Goal: Task Accomplishment & Management: Use online tool/utility

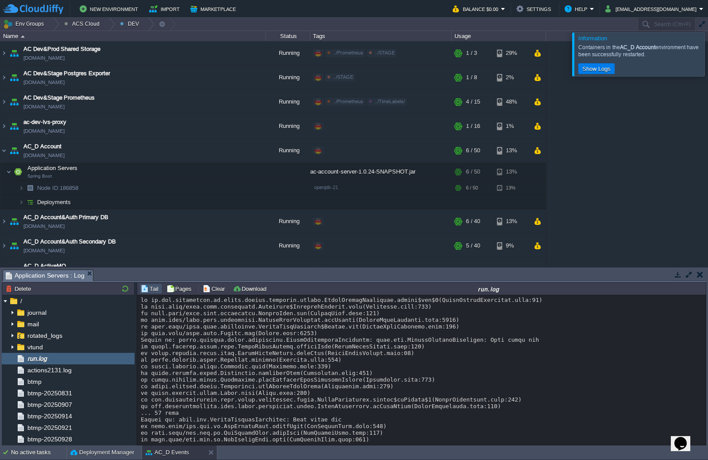
scroll to position [6878, 0]
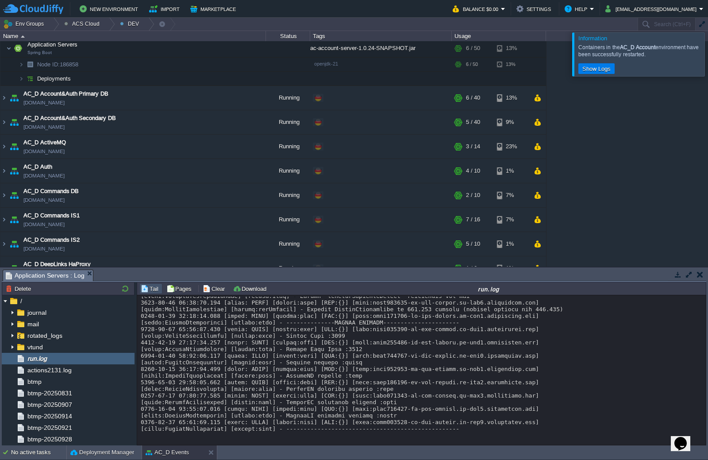
click at [708, 63] on div at bounding box center [719, 53] width 0 height 43
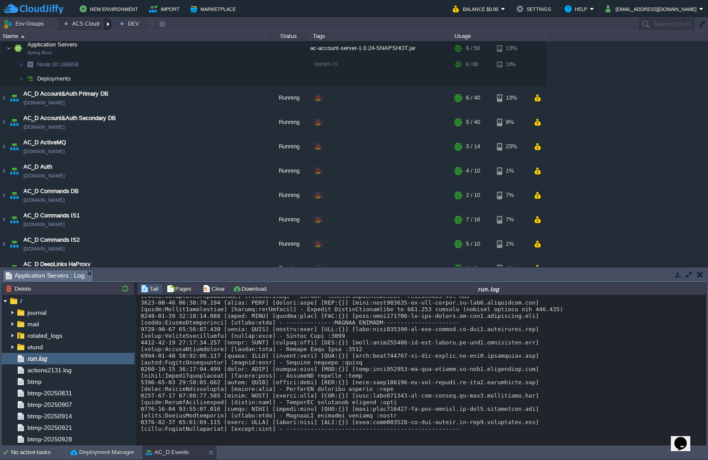
click at [103, 22] on div at bounding box center [109, 24] width 12 height 13
click at [86, 60] on span "STAGE" at bounding box center [81, 58] width 19 height 7
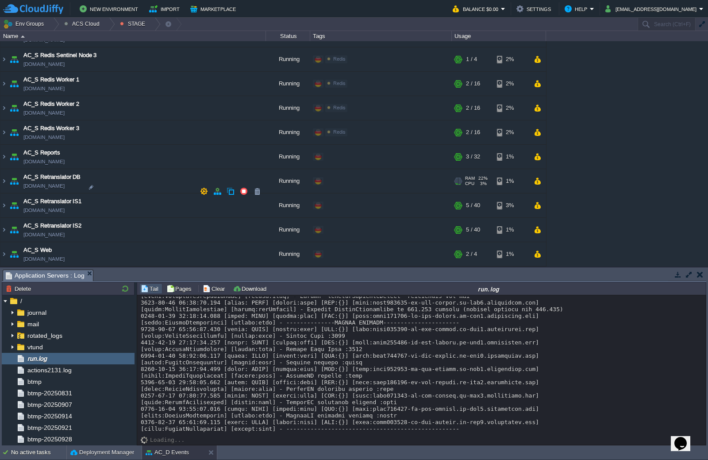
scroll to position [627, 0]
click at [6, 207] on img at bounding box center [3, 205] width 7 height 24
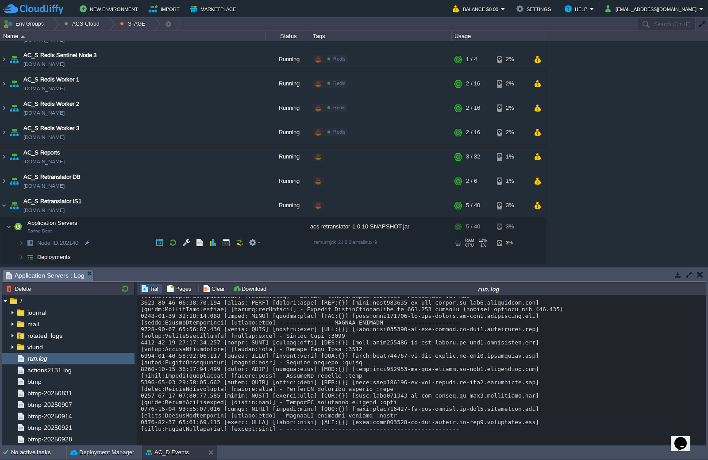
scroll to position [671, 0]
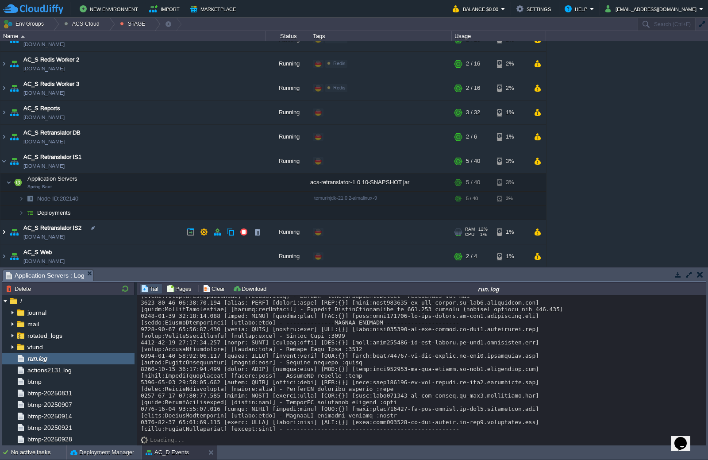
click at [7, 232] on img at bounding box center [3, 232] width 7 height 24
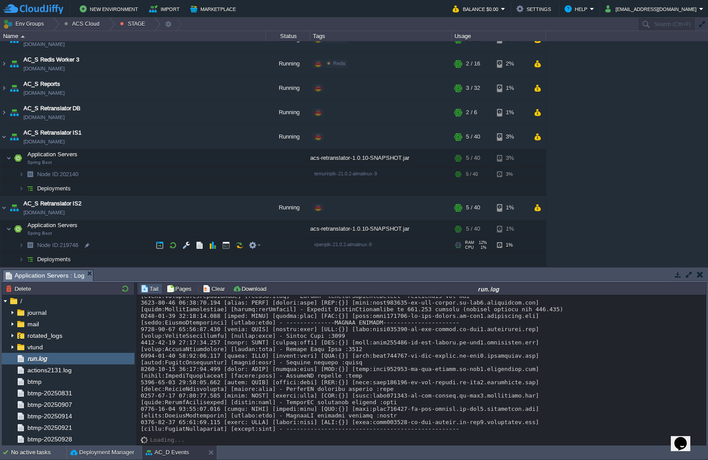
scroll to position [716, 0]
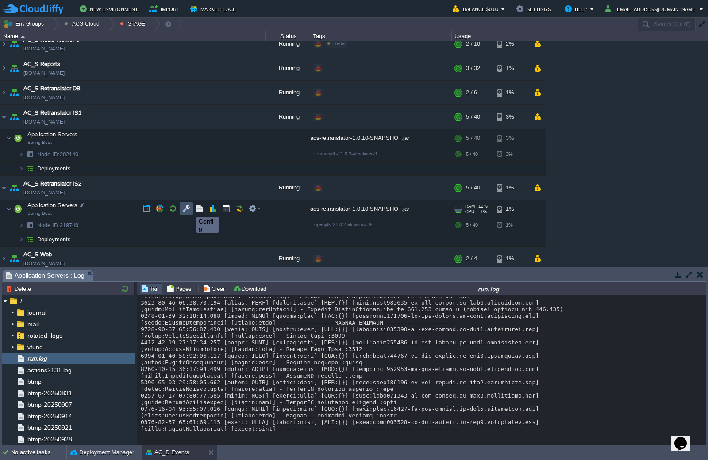
click at [189, 209] on button "button" at bounding box center [186, 209] width 8 height 8
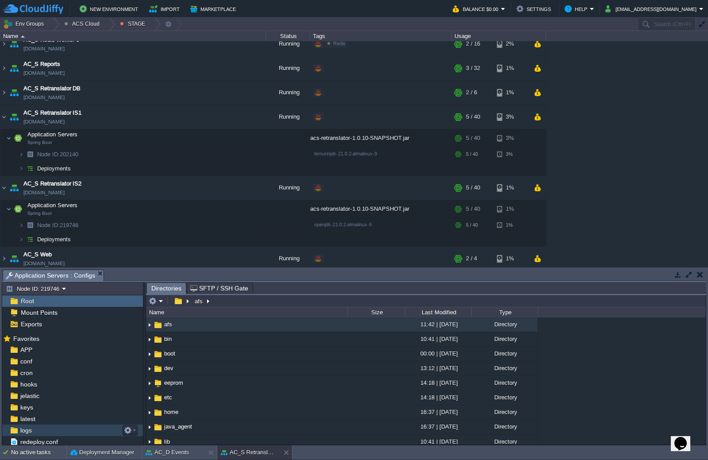
click at [64, 431] on div "logs" at bounding box center [72, 431] width 141 height 12
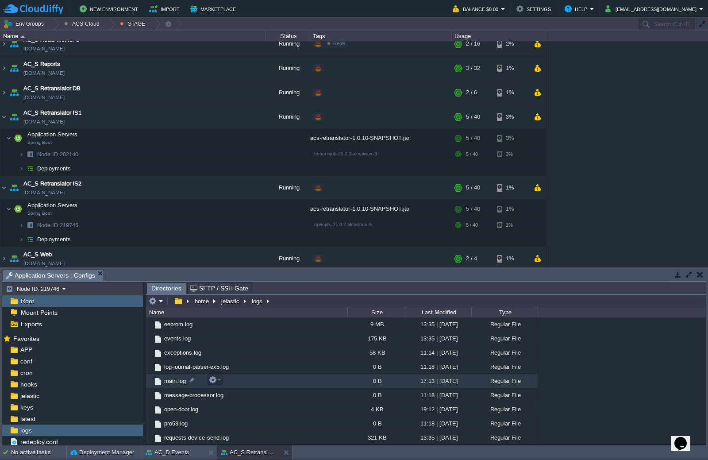
scroll to position [333, 0]
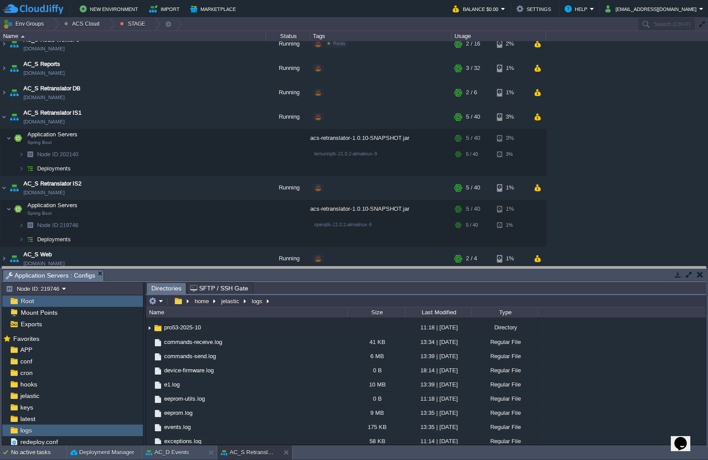
drag, startPoint x: 519, startPoint y: 277, endPoint x: 518, endPoint y: 170, distance: 106.7
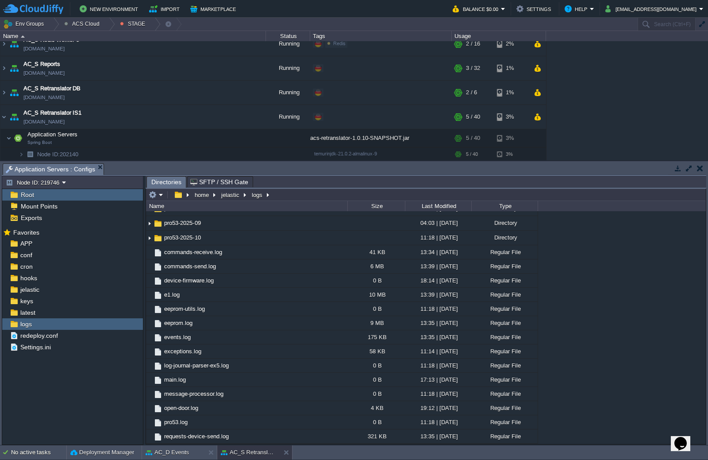
scroll to position [316, 0]
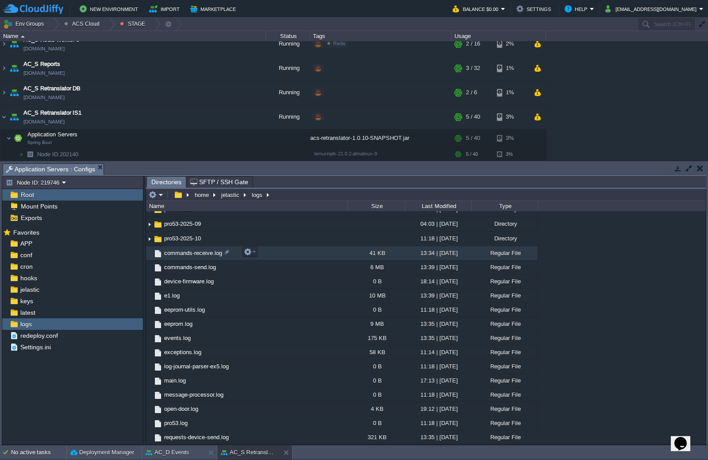
click at [190, 250] on span "commands-receive.log" at bounding box center [193, 253] width 61 height 8
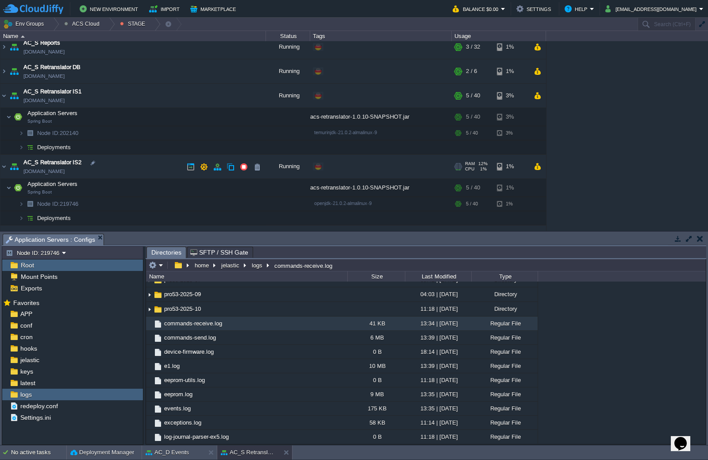
scroll to position [755, 0]
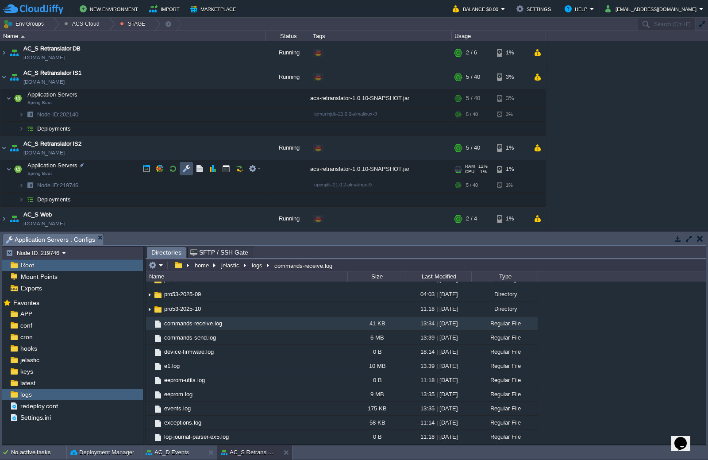
click at [189, 171] on button "button" at bounding box center [186, 169] width 8 height 8
click at [186, 170] on button "button" at bounding box center [186, 169] width 8 height 8
click at [162, 264] on em at bounding box center [156, 265] width 15 height 8
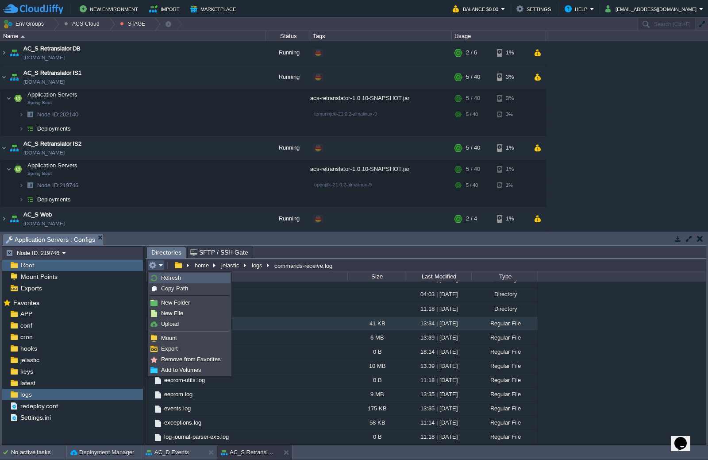
click at [178, 280] on span "Refresh" at bounding box center [171, 278] width 20 height 7
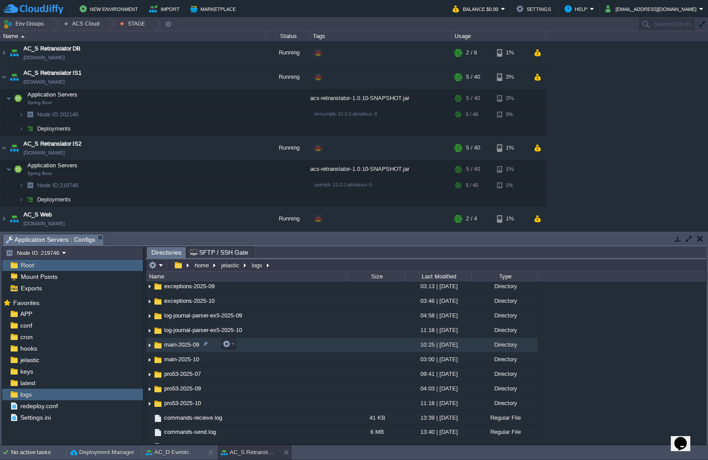
scroll to position [310, 0]
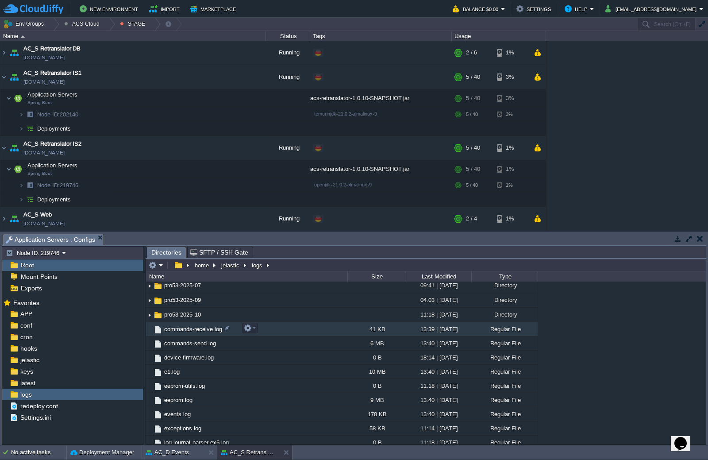
click at [195, 331] on span "commands-receive.log" at bounding box center [193, 329] width 61 height 8
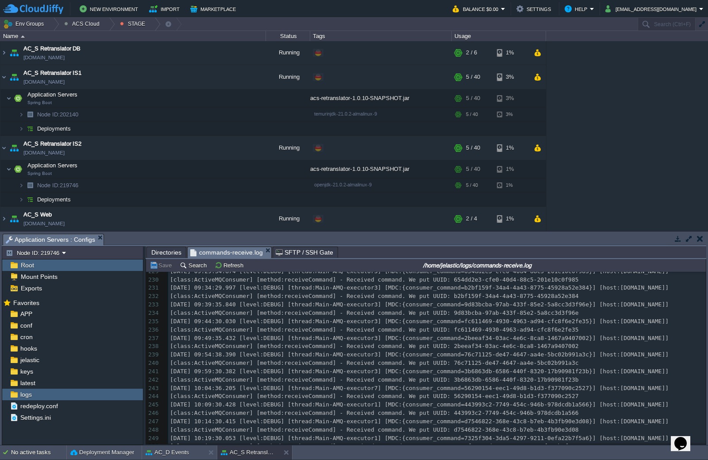
scroll to position [0, 0]
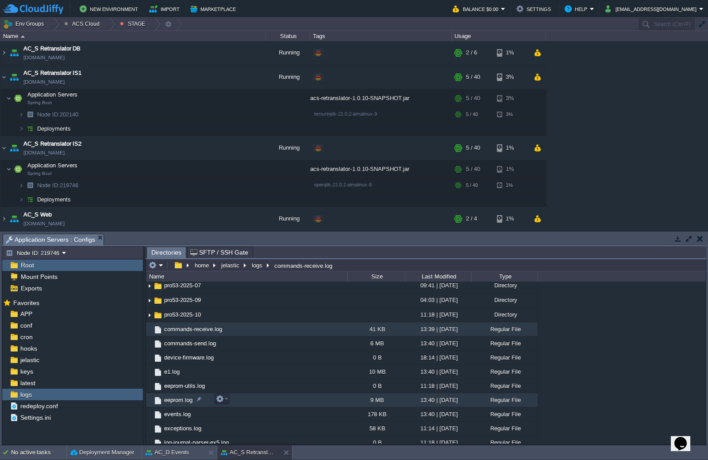
click at [181, 404] on td "eeprom.log" at bounding box center [246, 400] width 201 height 14
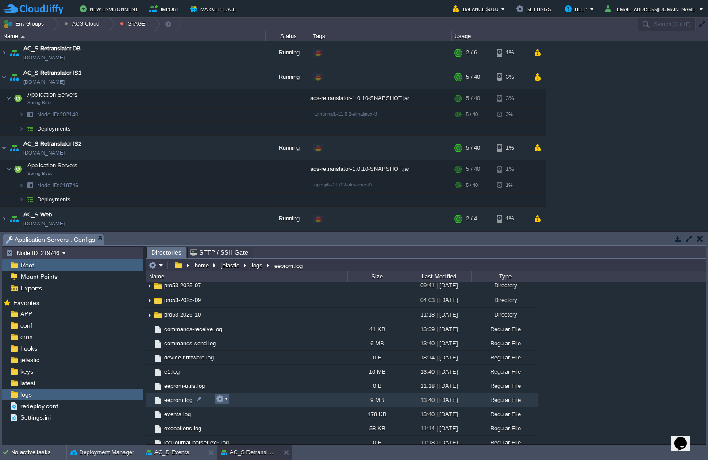
click at [228, 401] on em at bounding box center [222, 399] width 12 height 8
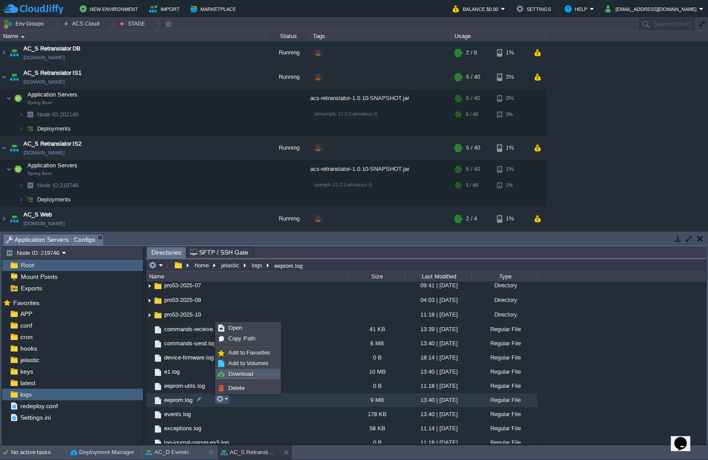
click at [248, 377] on span "Download" at bounding box center [240, 374] width 25 height 7
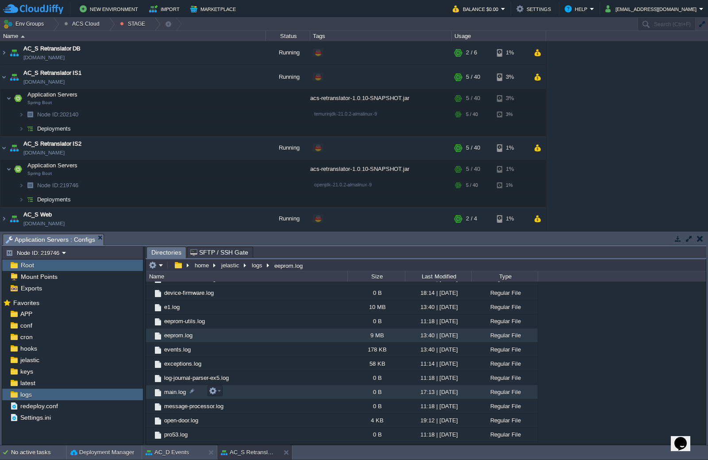
scroll to position [386, 0]
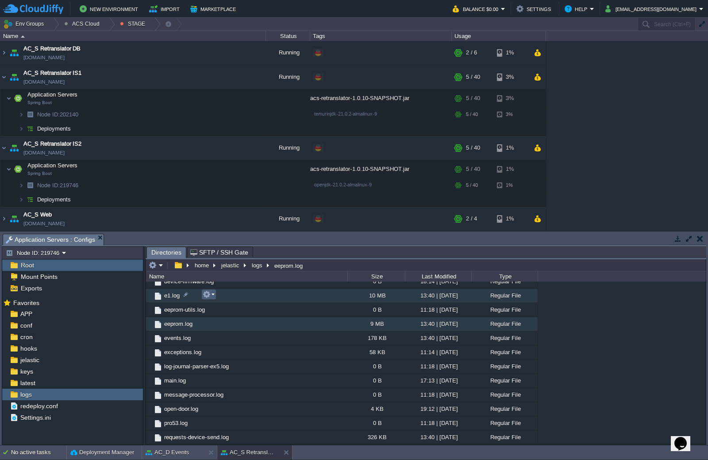
click at [214, 296] on em at bounding box center [209, 294] width 12 height 8
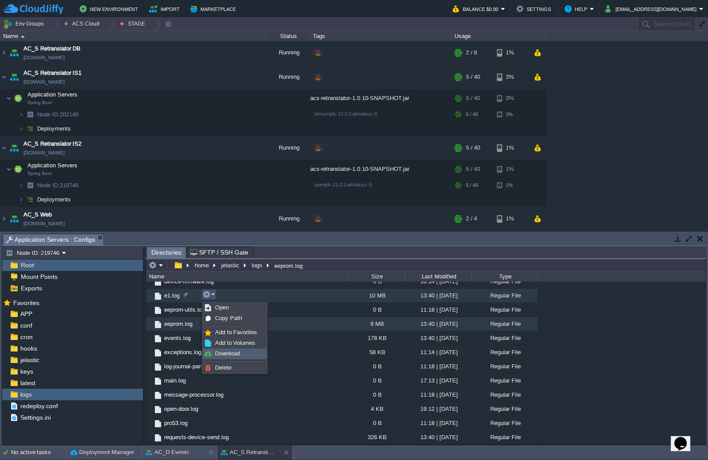
click at [227, 352] on span "Download" at bounding box center [227, 353] width 25 height 7
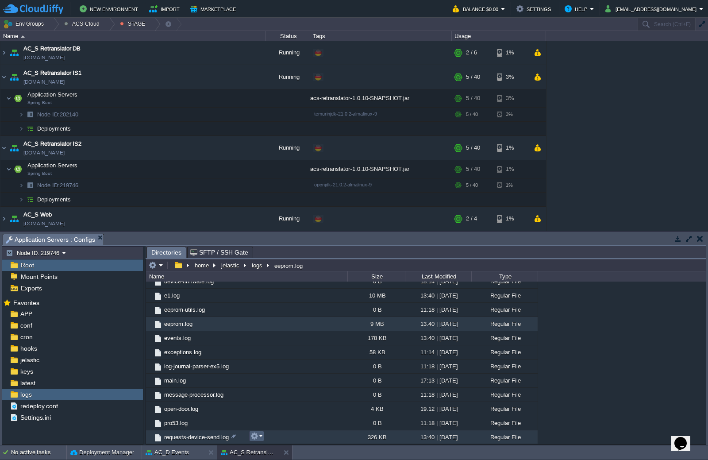
click at [260, 437] on em at bounding box center [257, 436] width 12 height 8
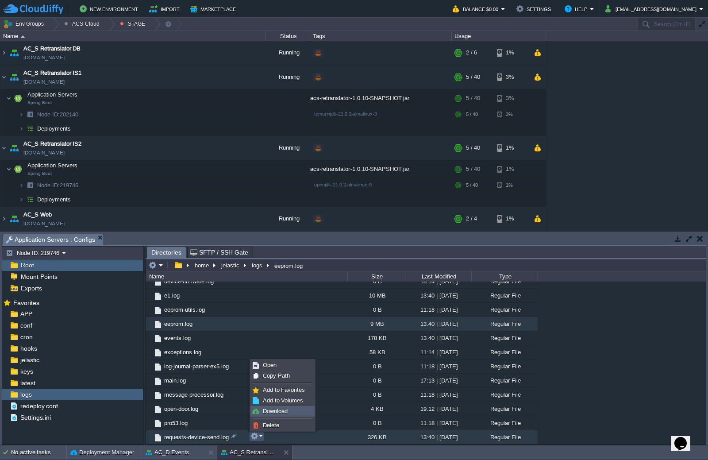
click at [267, 409] on span "Download" at bounding box center [275, 411] width 25 height 7
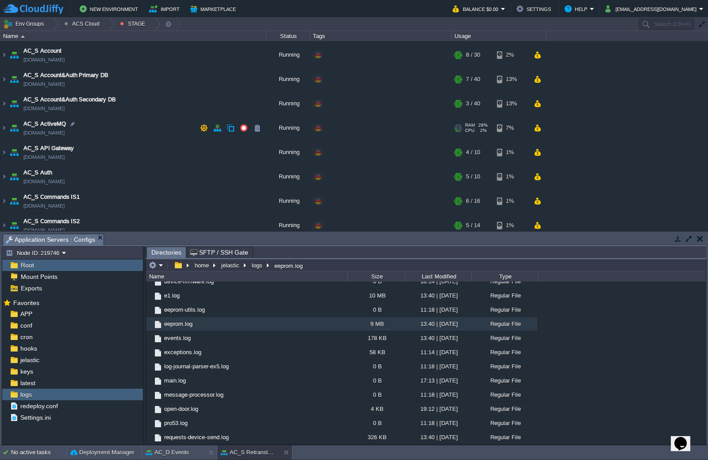
scroll to position [3, 0]
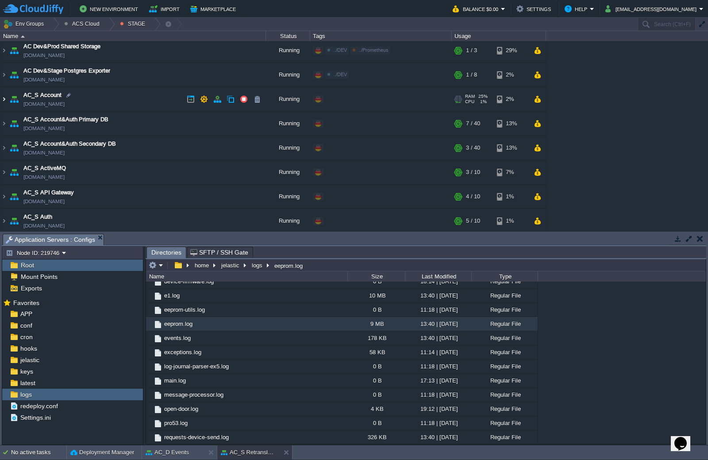
click at [4, 102] on img at bounding box center [3, 99] width 7 height 24
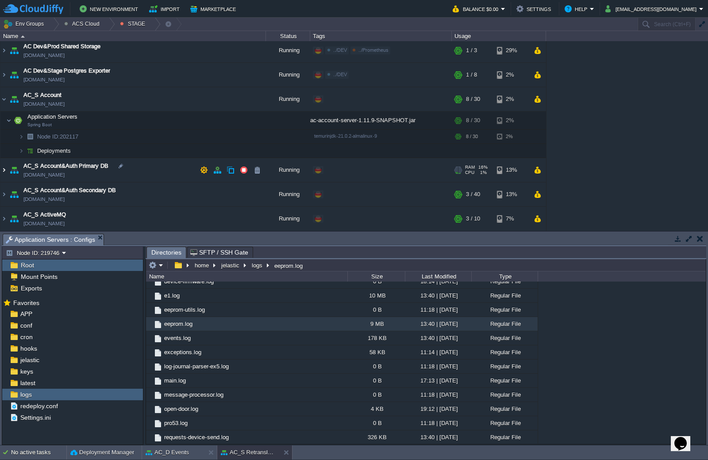
click at [4, 171] on img at bounding box center [3, 170] width 7 height 24
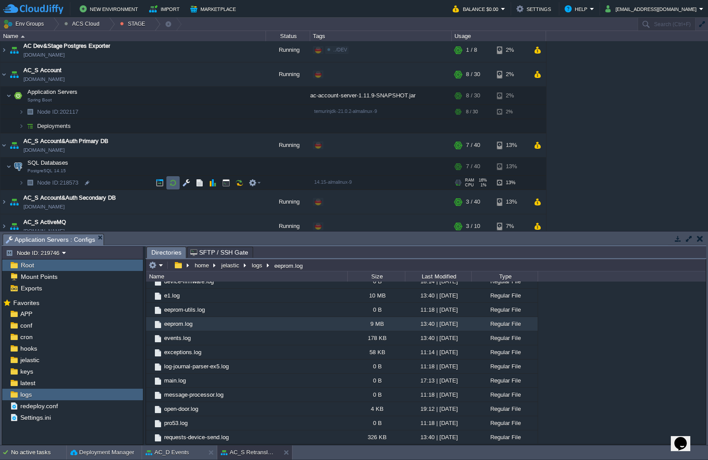
scroll to position [47, 0]
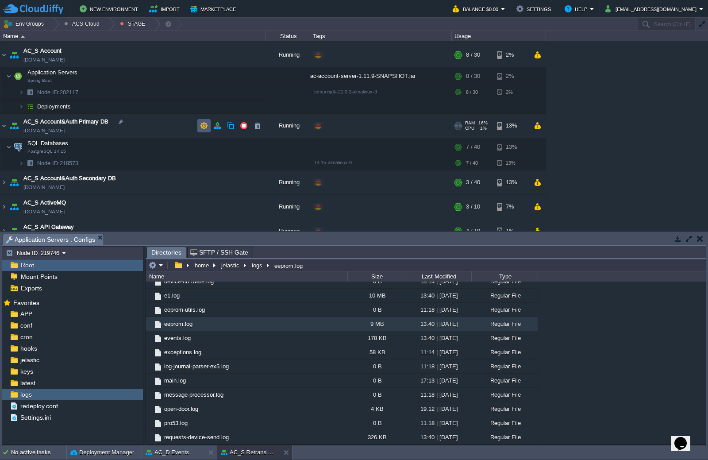
click at [210, 126] on td at bounding box center [203, 125] width 13 height 13
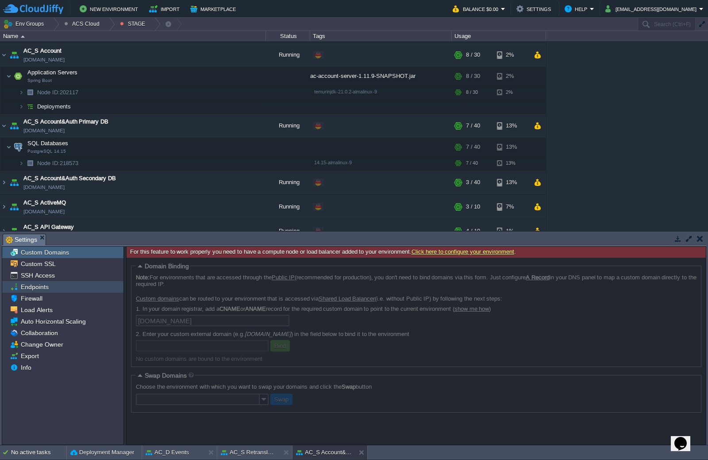
click at [70, 284] on div "Endpoints" at bounding box center [62, 287] width 121 height 12
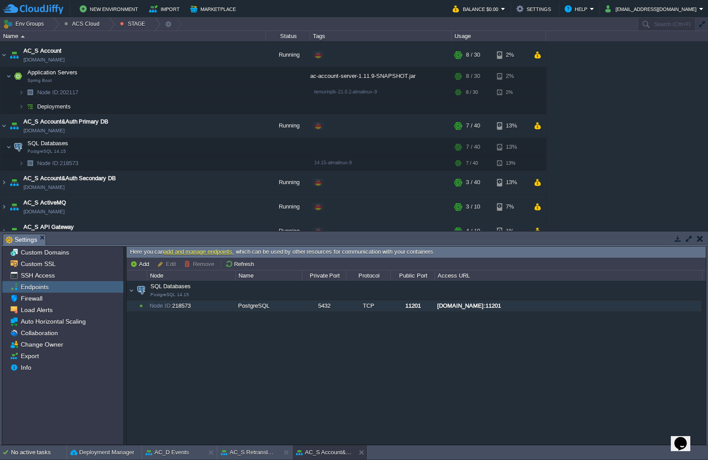
click at [574, 304] on div "node218573-ac-stage-account-db1.de-fra1.cloudjiffy.net:11201" at bounding box center [568, 306] width 267 height 12
click at [190, 76] on button "button" at bounding box center [186, 76] width 8 height 8
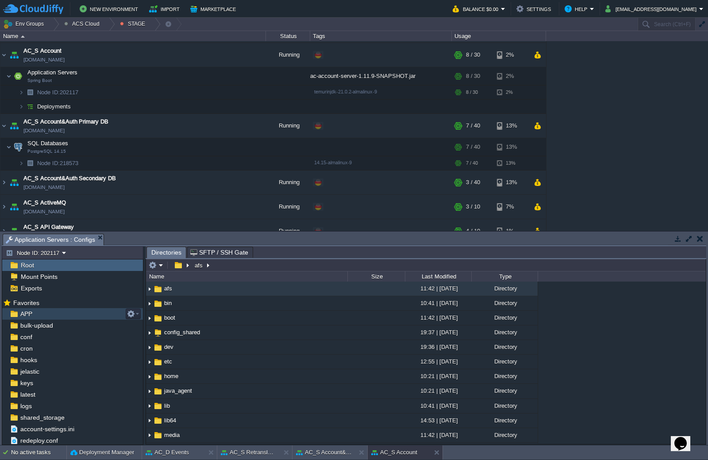
click at [44, 314] on div "APP" at bounding box center [72, 314] width 141 height 12
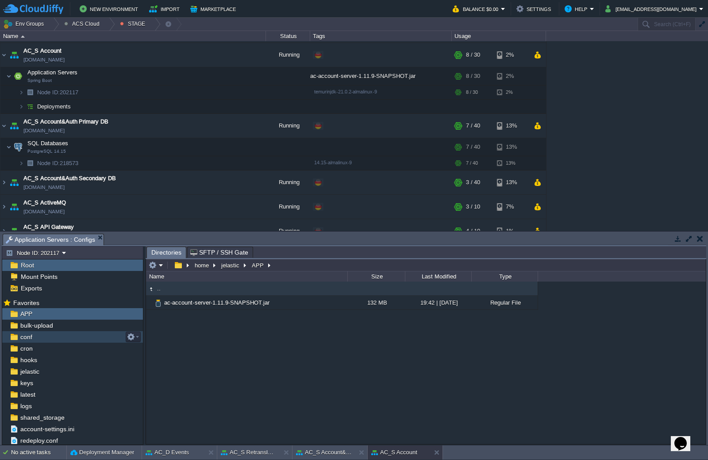
click at [76, 342] on div "conf" at bounding box center [72, 337] width 141 height 12
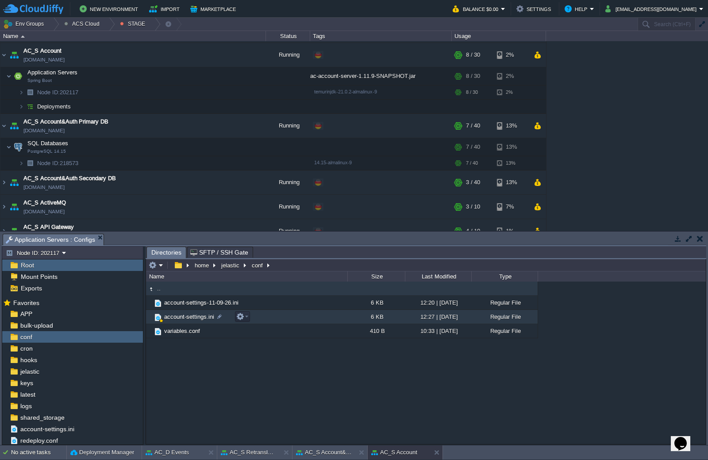
click at [196, 320] on span "account-settings.ini" at bounding box center [189, 317] width 53 height 8
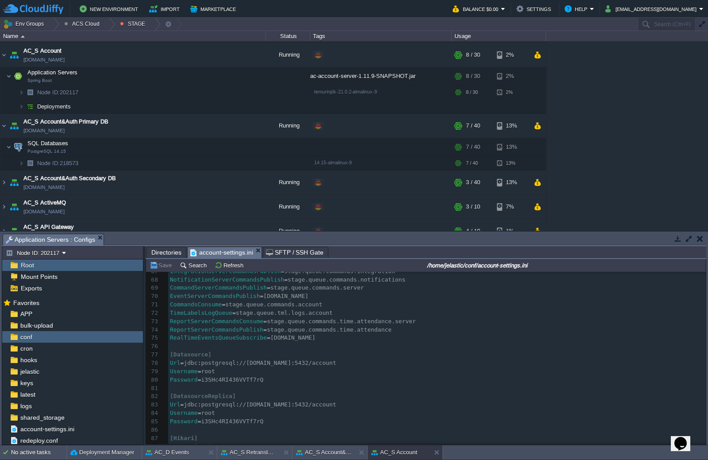
scroll to position [576, 0]
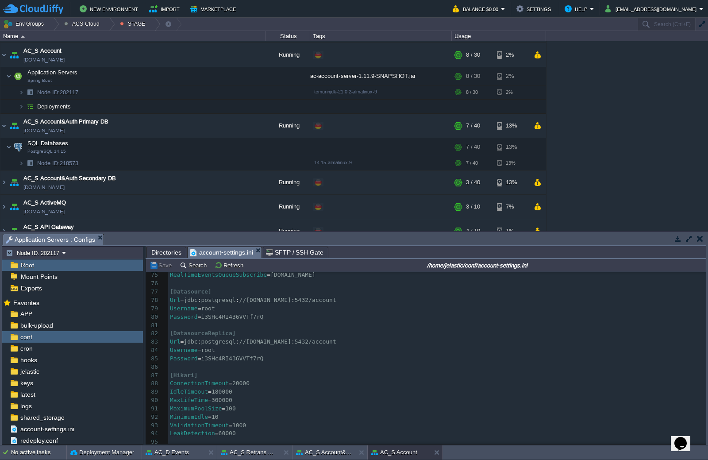
click at [336, 302] on span "5432/account" at bounding box center [316, 300] width 42 height 7
type textarea "account"
click at [218, 319] on div "x [ Server ] 65 EventsDbReadTime = 250 66 EventServerEventsPublish = stage.queu…" at bounding box center [437, 380] width 538 height 384
type textarea "i3SHc4RI436VVTf7rQ"
click at [5, 183] on img at bounding box center [3, 182] width 7 height 24
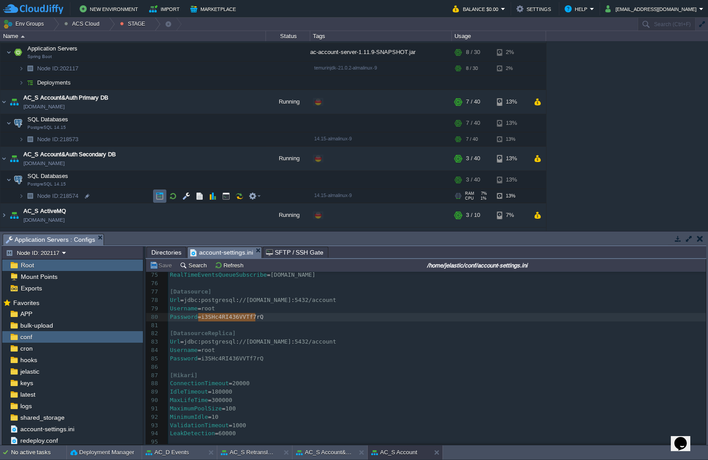
scroll to position [91, 0]
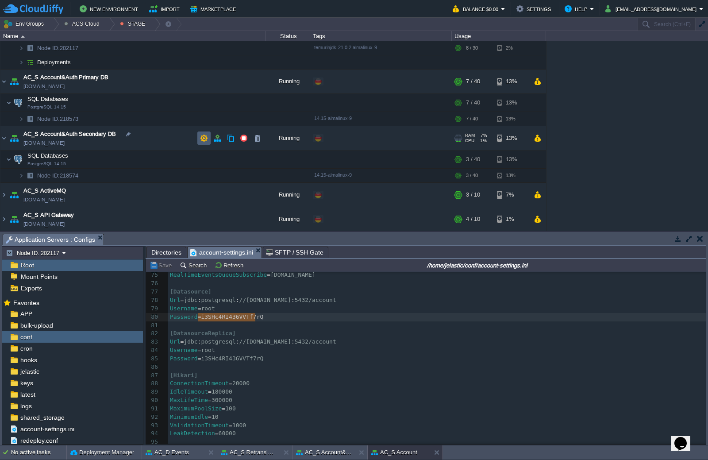
click at [209, 137] on td at bounding box center [203, 138] width 13 height 13
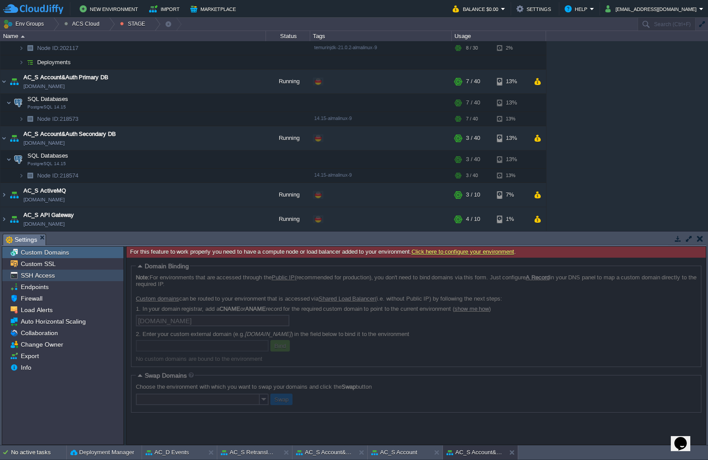
click at [46, 277] on span "SSH Access" at bounding box center [37, 275] width 37 height 8
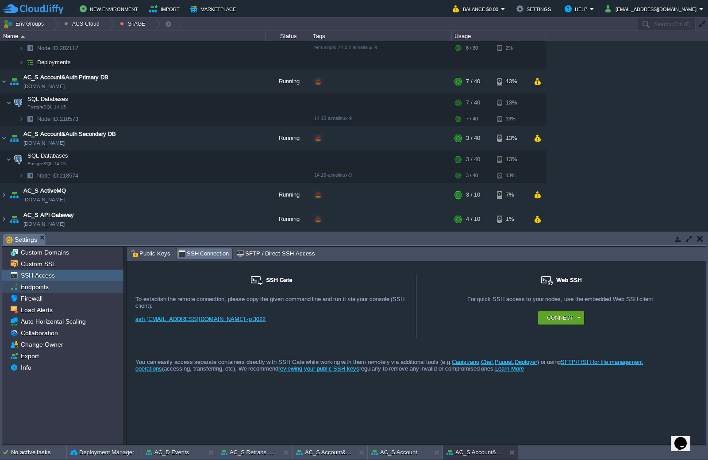
click at [62, 288] on div "Endpoints" at bounding box center [62, 287] width 121 height 12
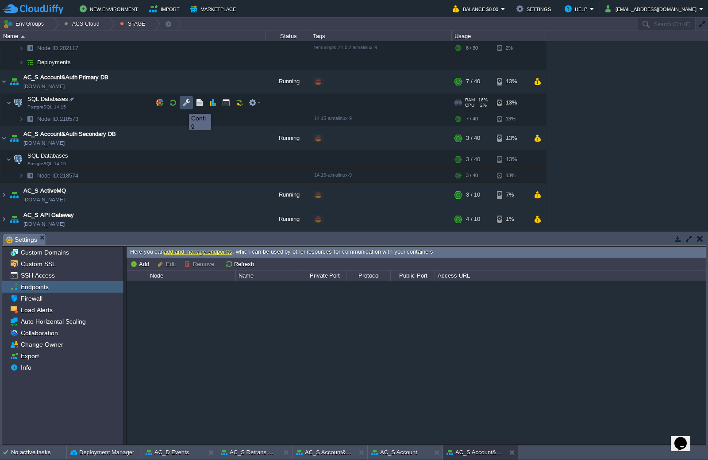
click at [183, 105] on button "button" at bounding box center [186, 103] width 8 height 8
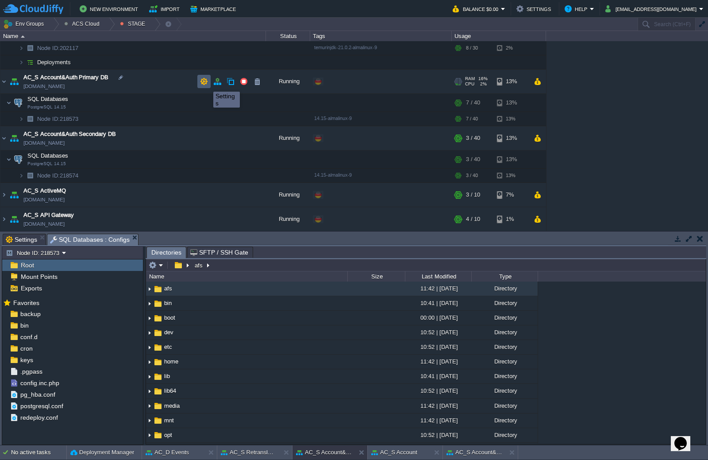
click at [204, 84] on button "button" at bounding box center [204, 81] width 8 height 8
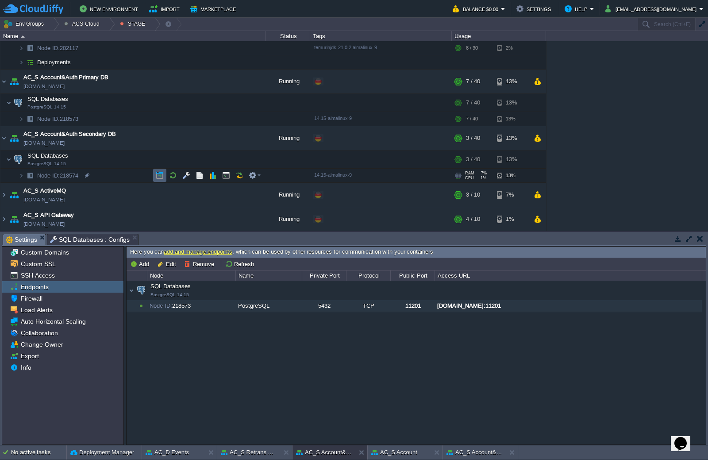
scroll to position [135, 0]
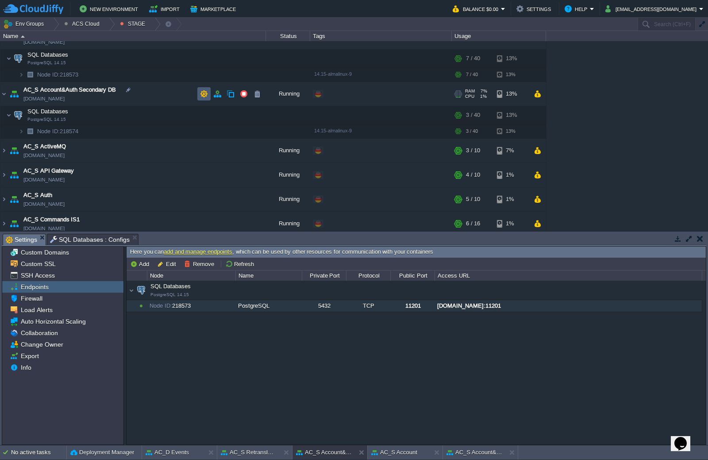
click at [205, 96] on button "button" at bounding box center [204, 94] width 8 height 8
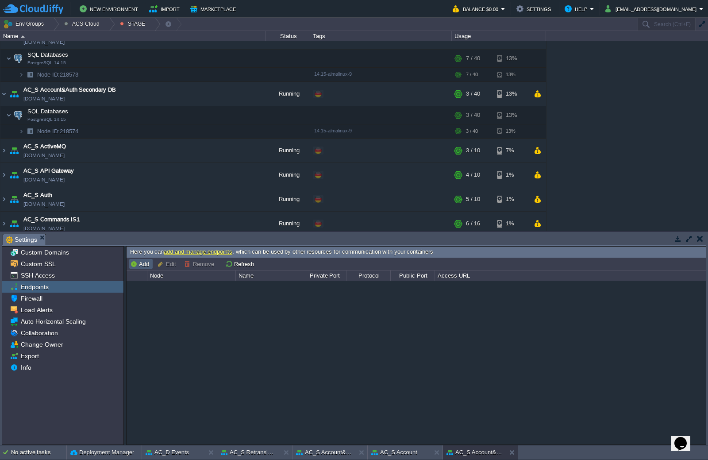
click at [132, 265] on button "Add" at bounding box center [141, 264] width 22 height 8
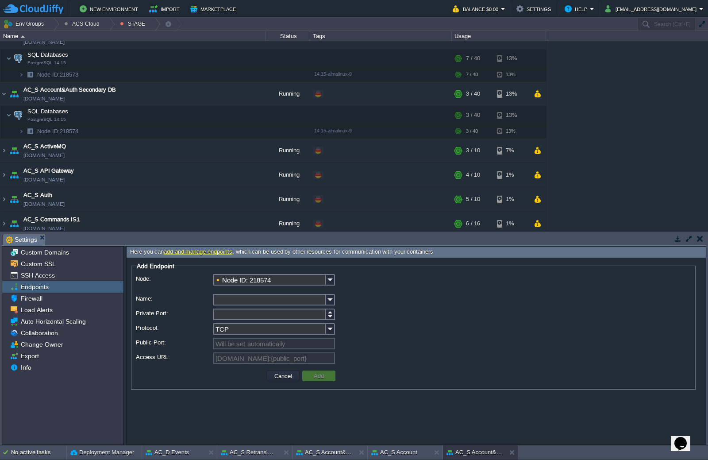
click at [247, 298] on input "Name:" at bounding box center [269, 300] width 113 height 12
type input "Remote"
type input "4"
type input "5432"
click at [317, 378] on button "Add" at bounding box center [318, 376] width 15 height 8
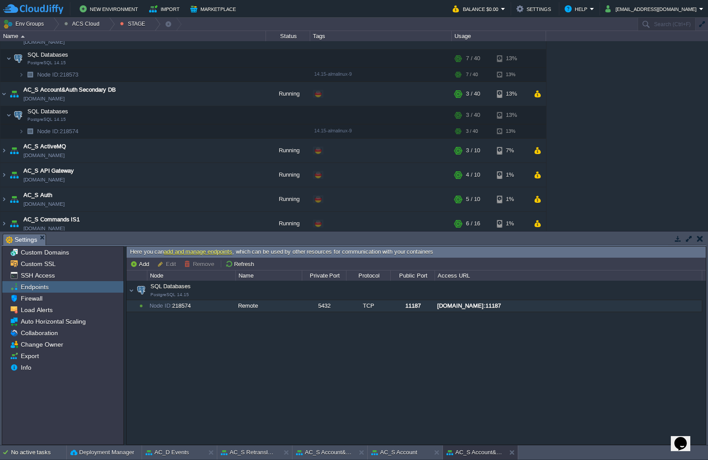
click at [513, 308] on div "node218574-ac-stage-account-db2.de-fra1.cloudjiffy.net:11187" at bounding box center [568, 306] width 267 height 12
click at [415, 450] on button "AC_S Account" at bounding box center [394, 452] width 46 height 9
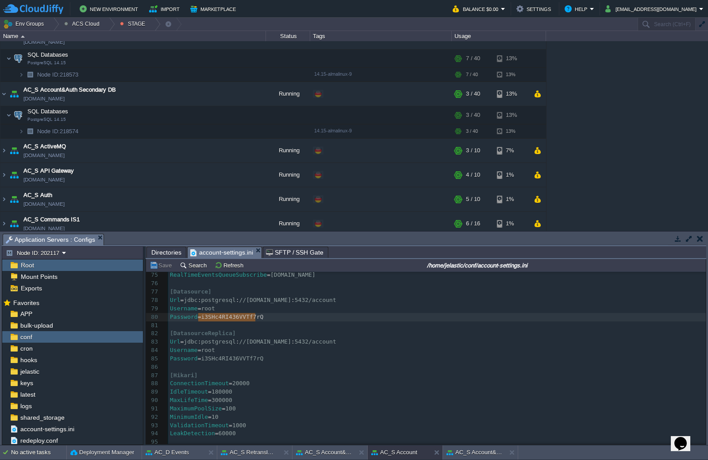
click at [439, 301] on div "x [ Server ] 65 EventsDbReadTime = 250 66 EventServerEventsPublish = stage.queu…" at bounding box center [437, 380] width 538 height 384
type textarea "account"
click at [248, 316] on span "i3SHc4RI436VVTf7rQ" at bounding box center [232, 316] width 62 height 7
type textarea "i3SHc4RI436VVTf7rQ"
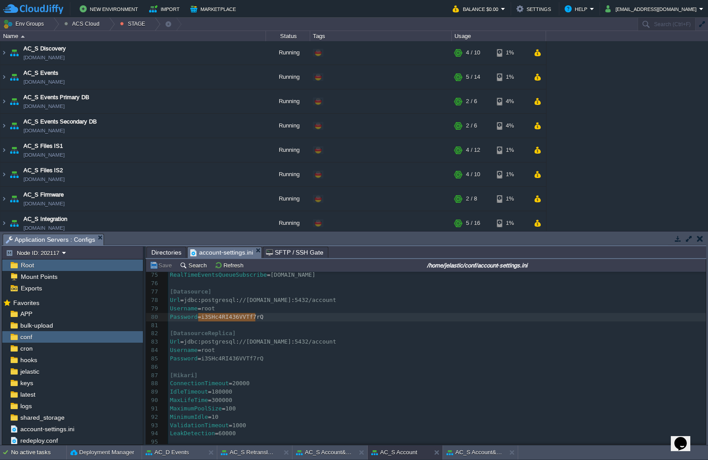
scroll to position [401, 0]
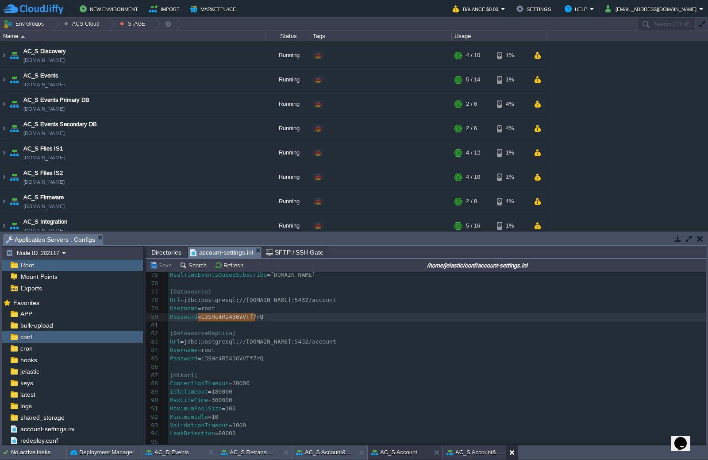
click at [510, 453] on button at bounding box center [514, 452] width 9 height 9
click at [441, 451] on button at bounding box center [438, 452] width 9 height 9
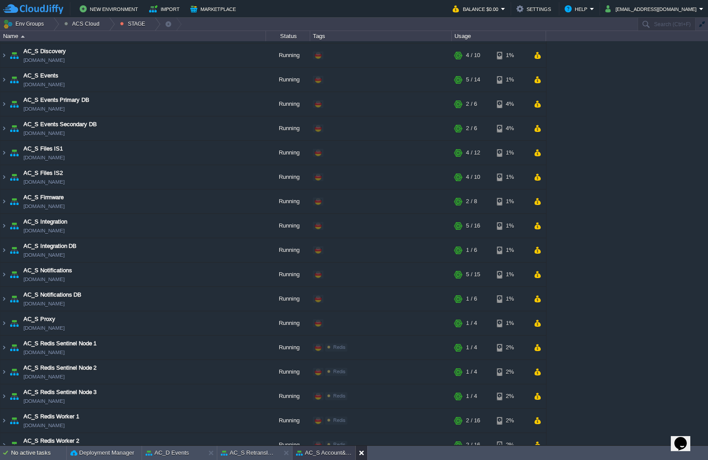
click at [363, 450] on button at bounding box center [363, 453] width 9 height 9
click at [290, 451] on button at bounding box center [288, 453] width 9 height 9
click at [215, 455] on button at bounding box center [213, 453] width 9 height 9
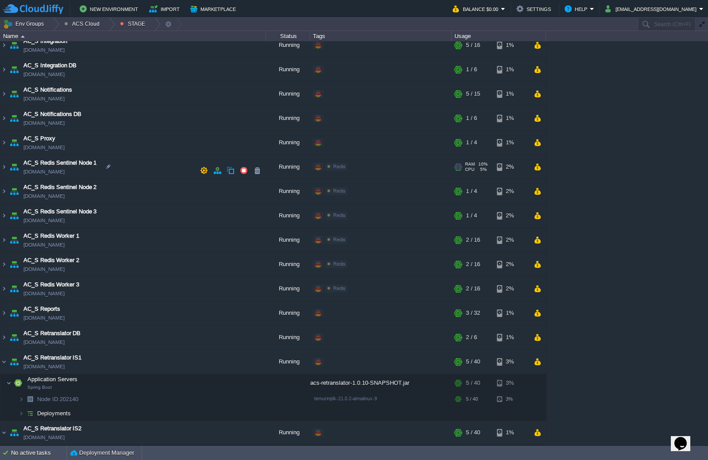
scroll to position [623, 0]
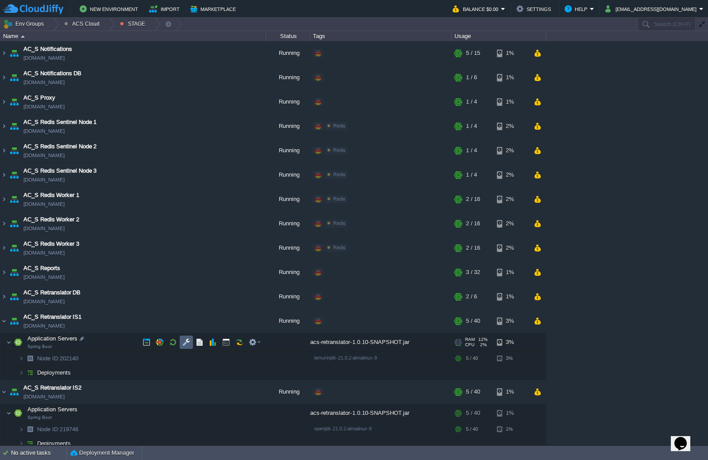
click at [192, 343] on td at bounding box center [186, 342] width 13 height 13
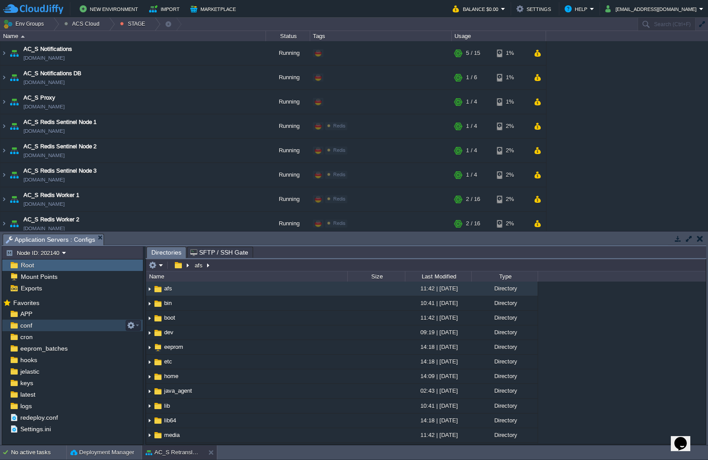
click at [54, 322] on div "conf" at bounding box center [72, 326] width 141 height 12
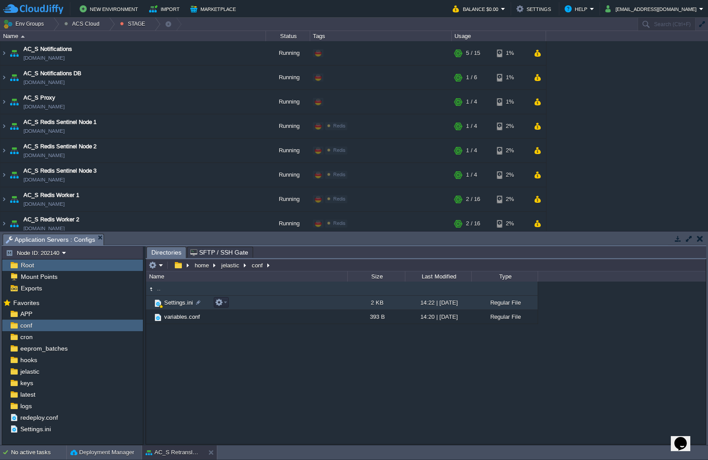
click at [172, 303] on span "Settings.ini" at bounding box center [178, 303] width 31 height 8
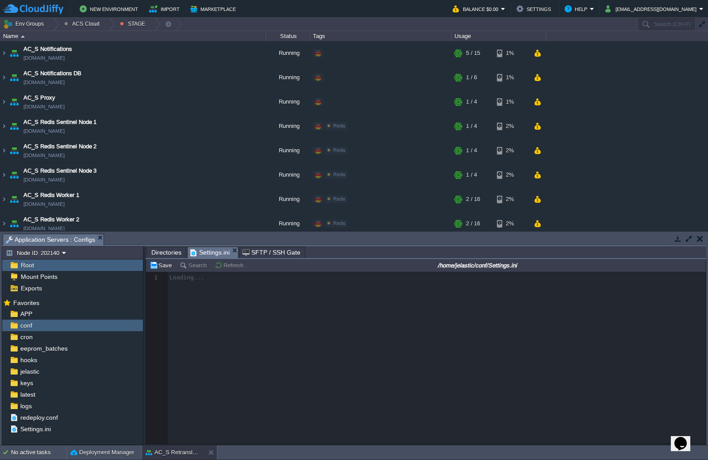
scroll to position [3, 0]
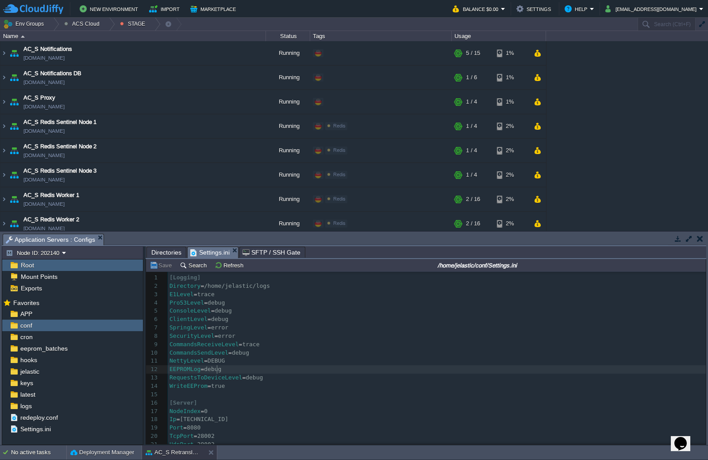
click at [228, 368] on pre "EEPROMLog = debug" at bounding box center [437, 369] width 538 height 8
click at [242, 383] on pre "WriteEEProm = true" at bounding box center [437, 386] width 538 height 8
click at [239, 392] on pre "​" at bounding box center [437, 395] width 538 height 8
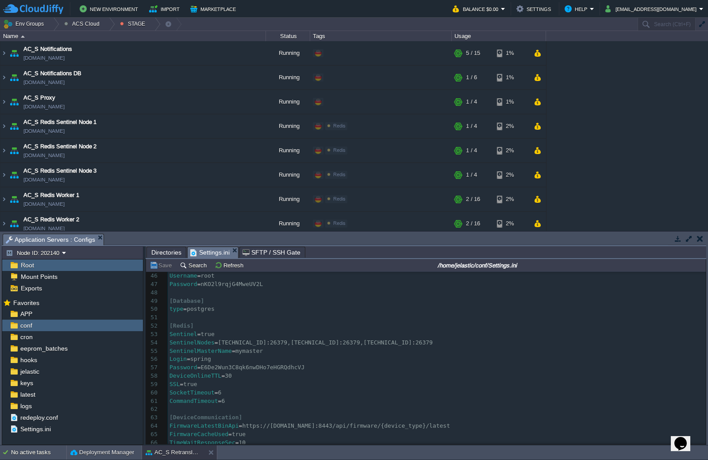
scroll to position [398, 0]
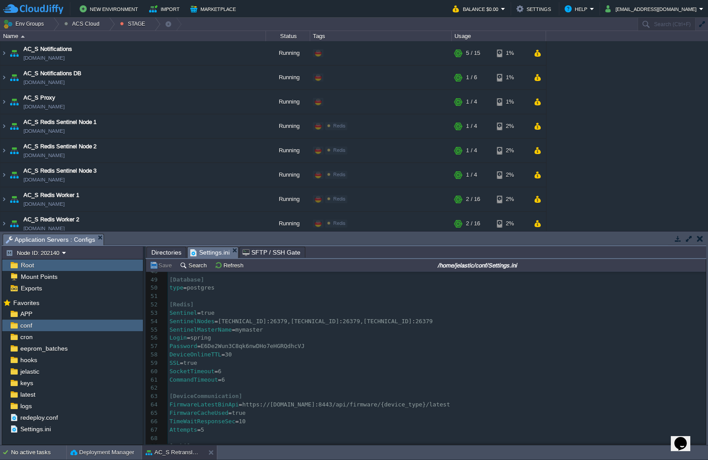
click at [221, 371] on pre "SocketTimeout = 6" at bounding box center [437, 371] width 538 height 8
type textarea "8"
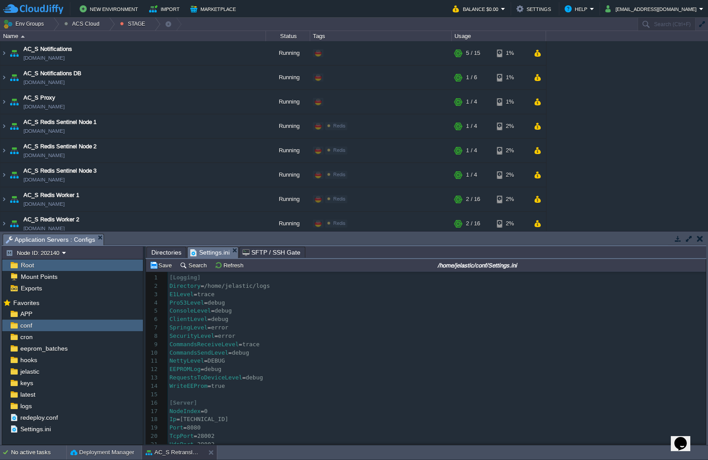
type textarea "10"
click at [234, 251] on body "New Environment Import Marketplace Bonus $0.00 Upgrade Account Balance $0.00 Se…" at bounding box center [354, 230] width 708 height 460
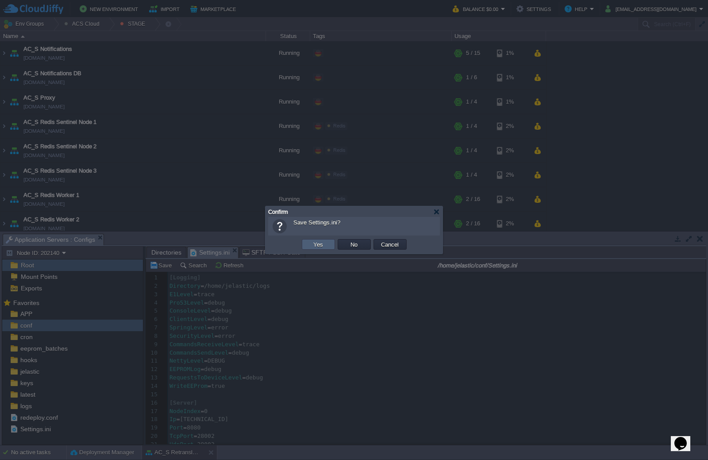
click at [320, 247] on button "Yes" at bounding box center [318, 244] width 15 height 8
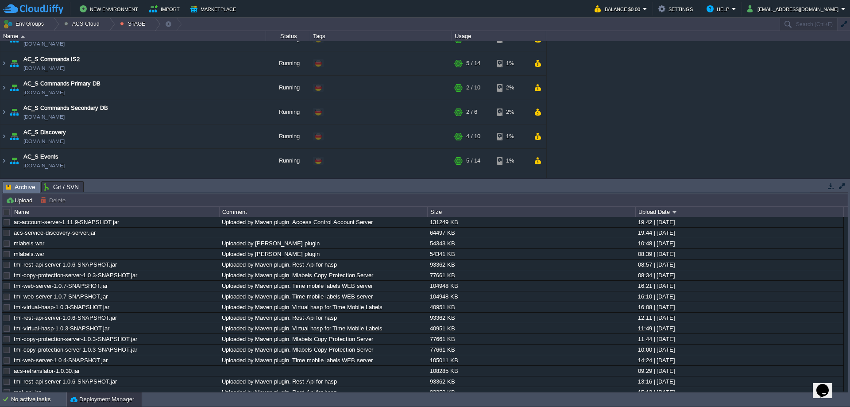
scroll to position [221, 0]
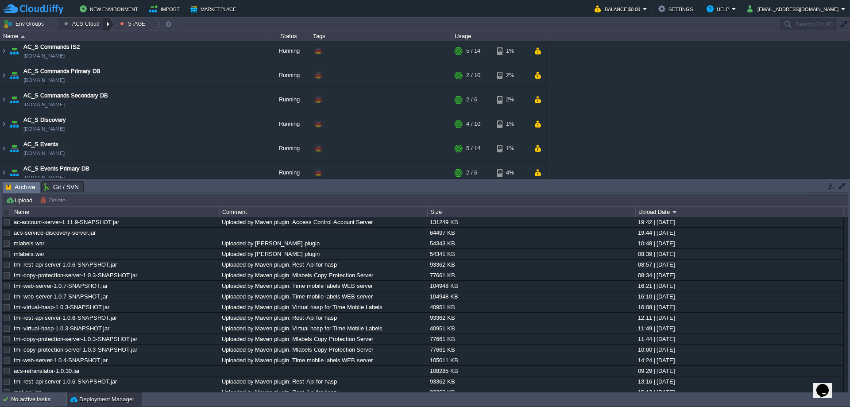
click at [104, 25] on div at bounding box center [109, 24] width 12 height 13
click at [88, 38] on link "DEV" at bounding box center [86, 38] width 52 height 10
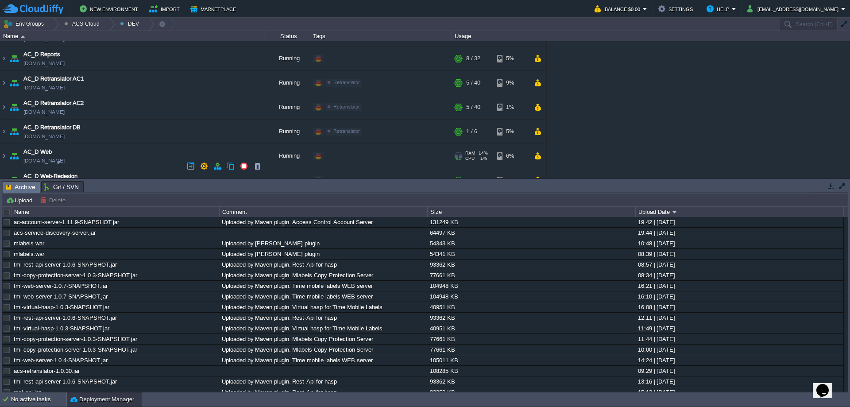
scroll to position [753, 0]
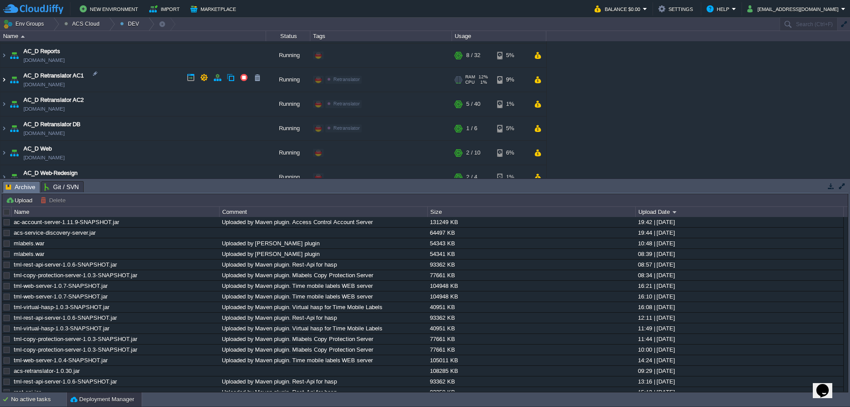
click at [2, 78] on img at bounding box center [3, 80] width 7 height 24
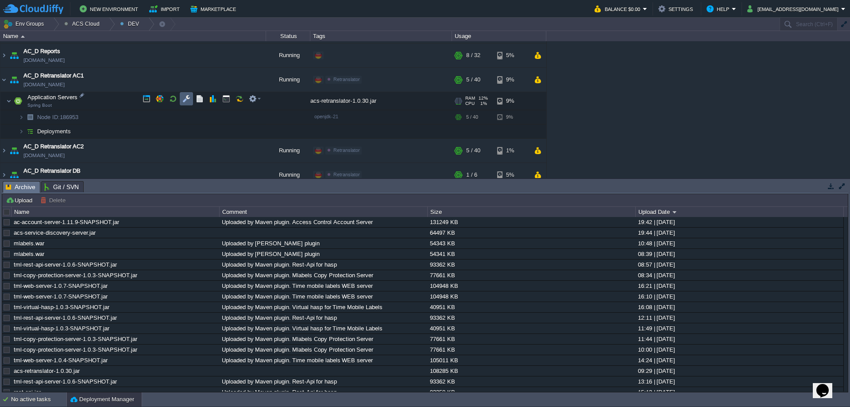
click at [184, 94] on td at bounding box center [186, 98] width 13 height 13
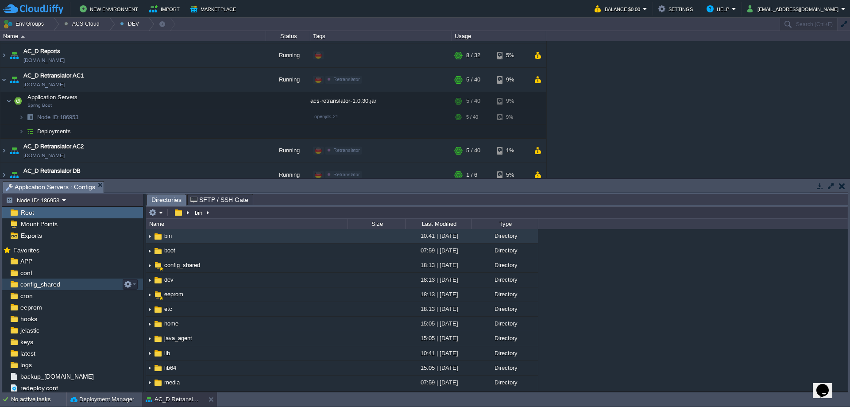
click at [42, 279] on div "config_shared" at bounding box center [72, 284] width 141 height 12
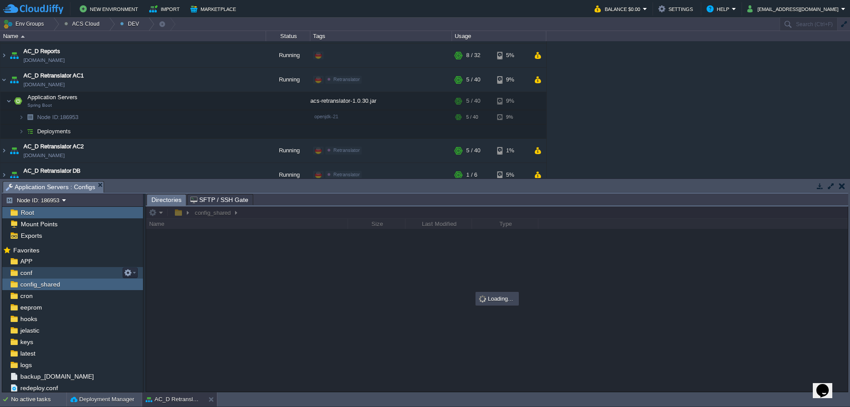
click at [40, 271] on div "conf" at bounding box center [72, 273] width 141 height 12
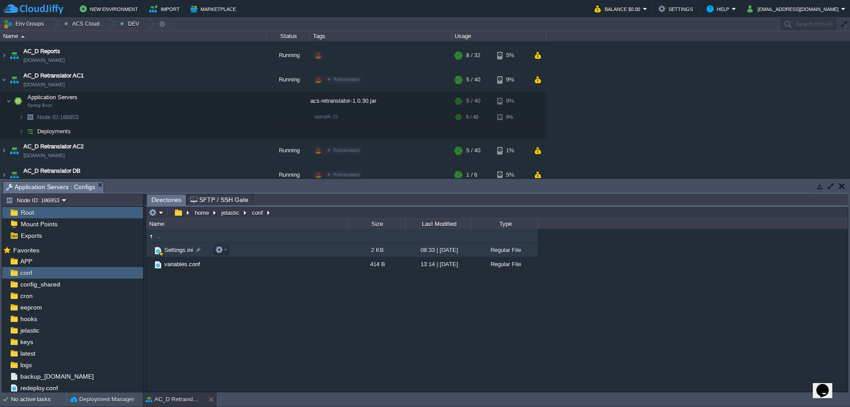
click at [182, 252] on span "Settings.ini" at bounding box center [178, 250] width 31 height 8
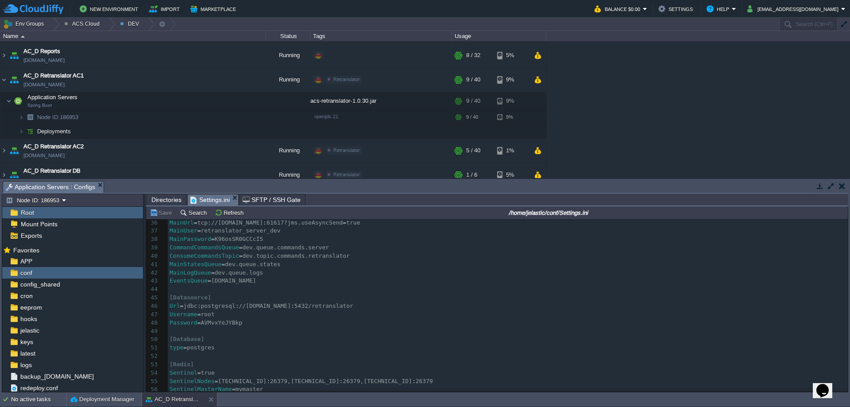
scroll to position [0, 0]
